Goal: Find specific page/section

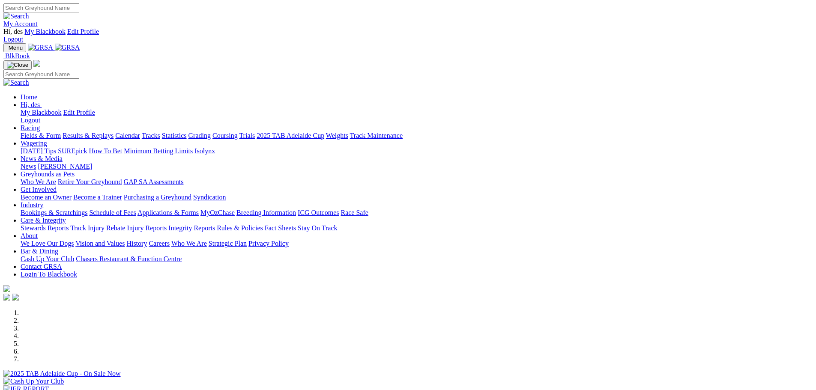
click at [40, 124] on link "Racing" at bounding box center [30, 127] width 19 height 7
click at [61, 132] on link "Fields & Form" at bounding box center [41, 135] width 40 height 7
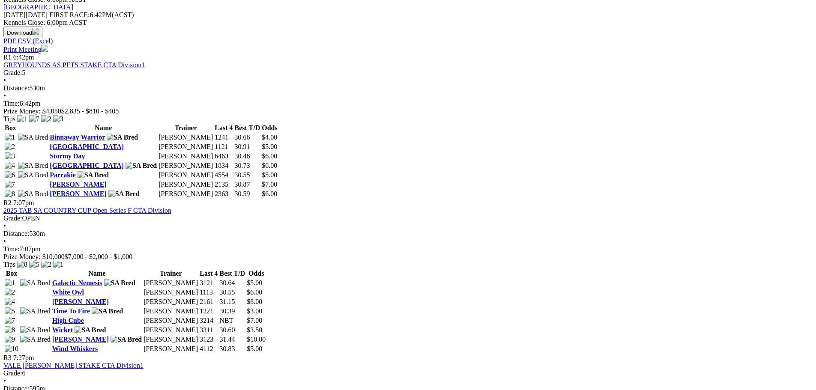
scroll to position [405, 0]
